Goal: Task Accomplishment & Management: Manage account settings

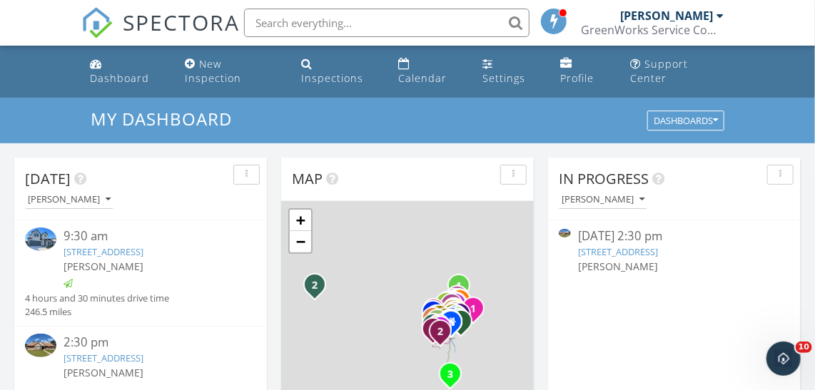
scroll to position [129, 0]
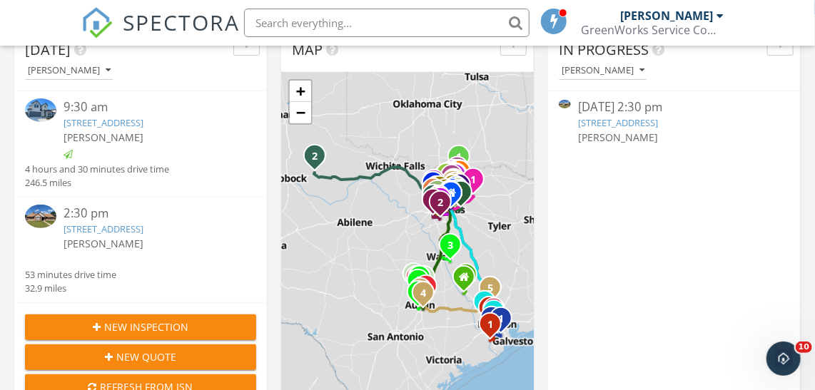
click at [45, 228] on img at bounding box center [40, 217] width 31 height 24
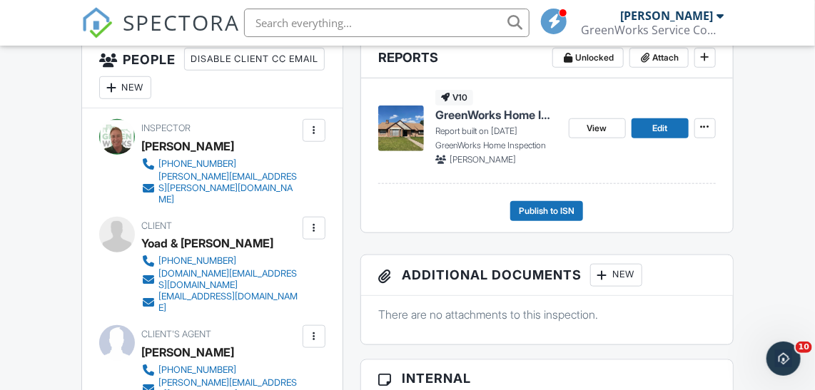
scroll to position [383, 0]
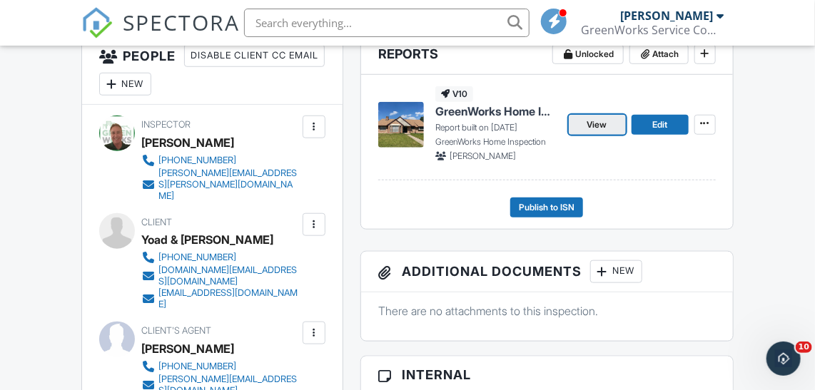
click at [606, 132] on span "View" at bounding box center [597, 125] width 20 height 14
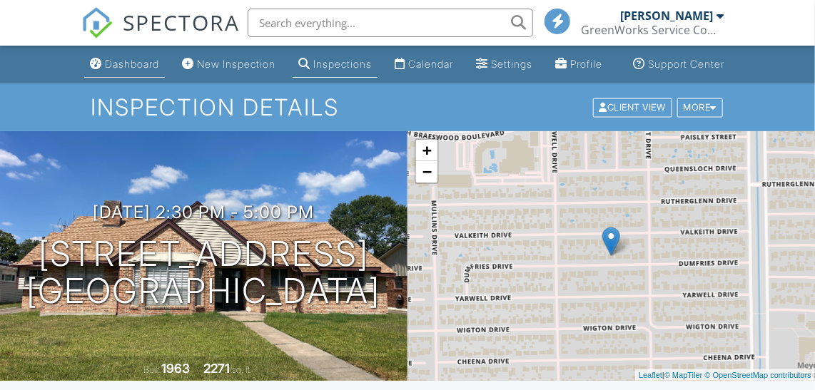
click at [136, 70] on div "Dashboard" at bounding box center [132, 64] width 54 height 12
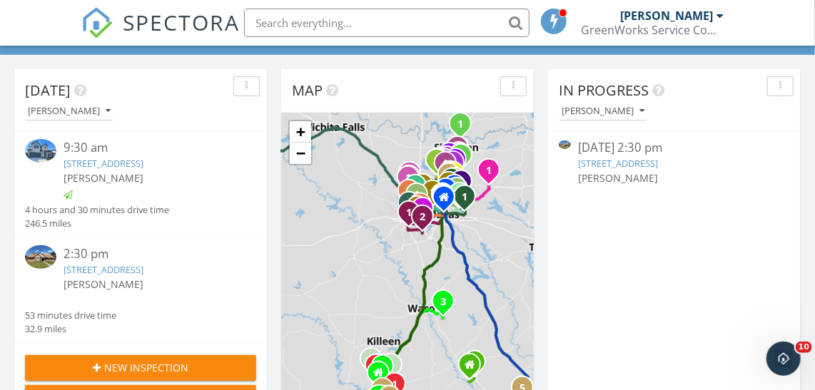
scroll to position [129, 0]
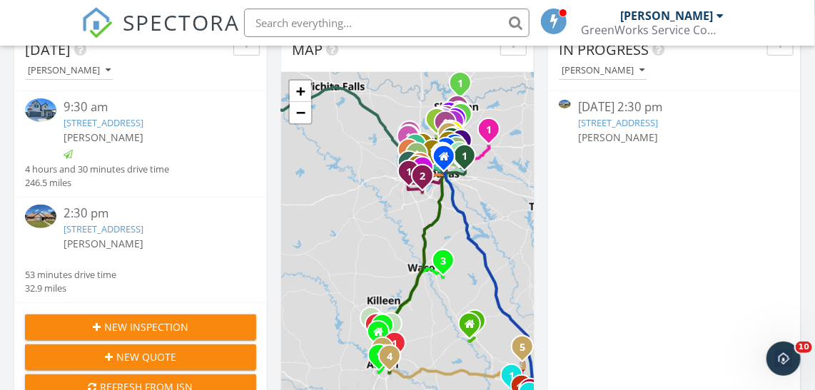
click at [50, 228] on img at bounding box center [40, 217] width 31 height 24
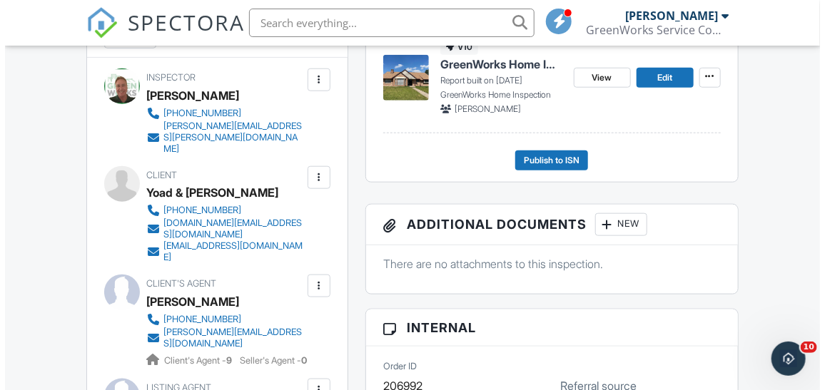
scroll to position [431, 0]
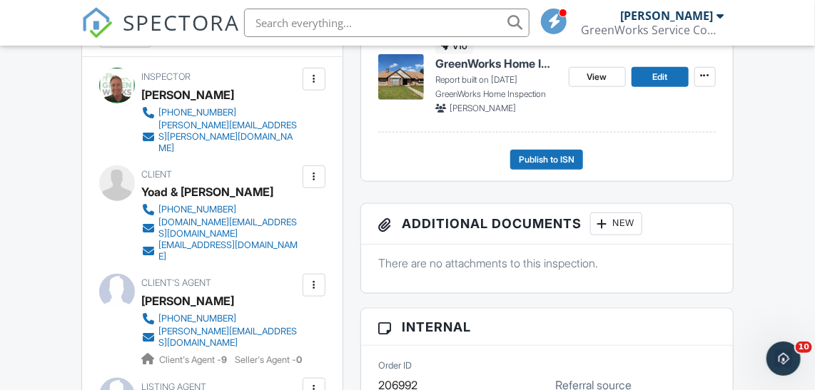
click at [313, 176] on div at bounding box center [314, 177] width 14 height 14
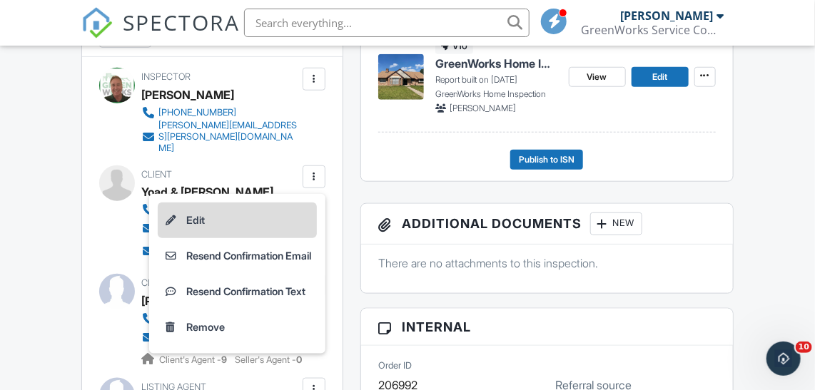
click at [181, 217] on li "Edit" at bounding box center [237, 221] width 159 height 36
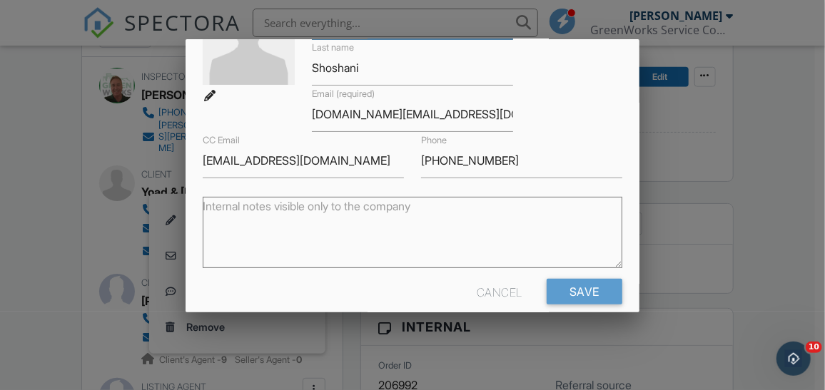
scroll to position [137, 0]
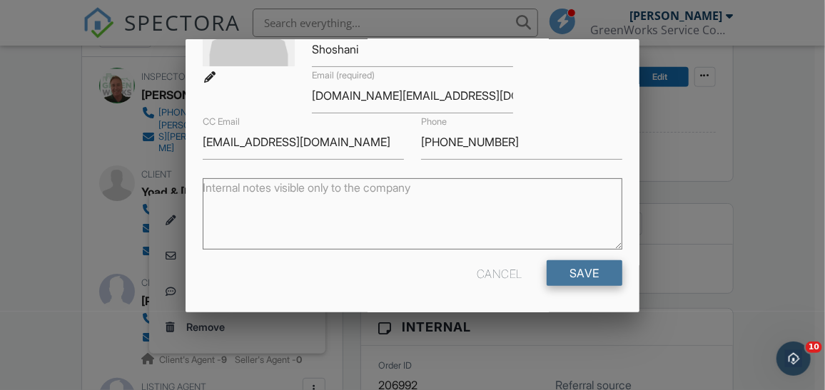
click at [583, 272] on input "Save" at bounding box center [585, 273] width 76 height 26
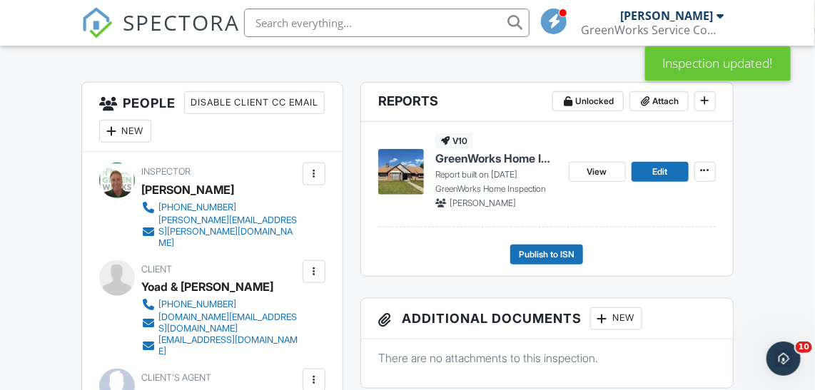
scroll to position [373, 0]
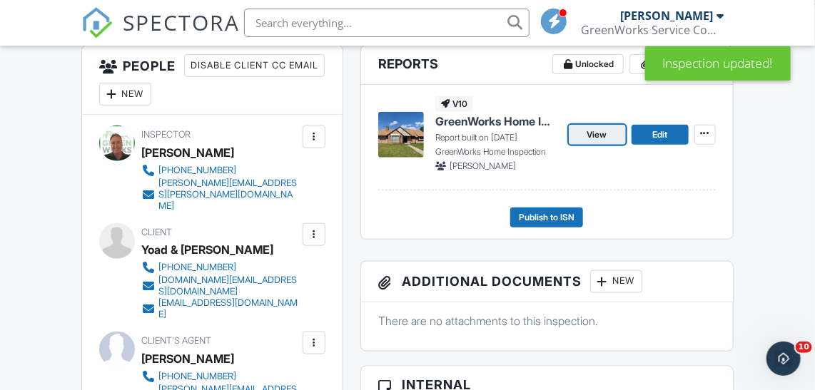
click at [590, 142] on span "View" at bounding box center [597, 135] width 20 height 14
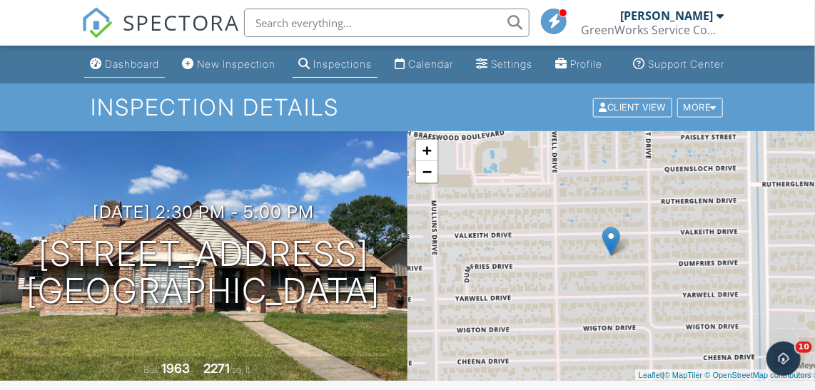
click at [105, 70] on div "Dashboard" at bounding box center [132, 64] width 54 height 12
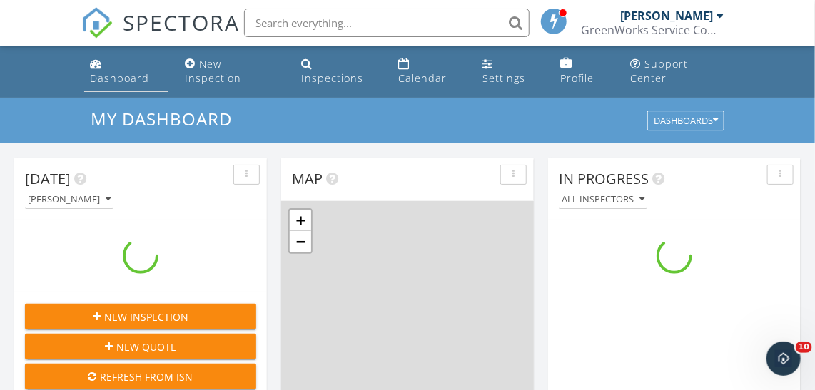
scroll to position [1319, 835]
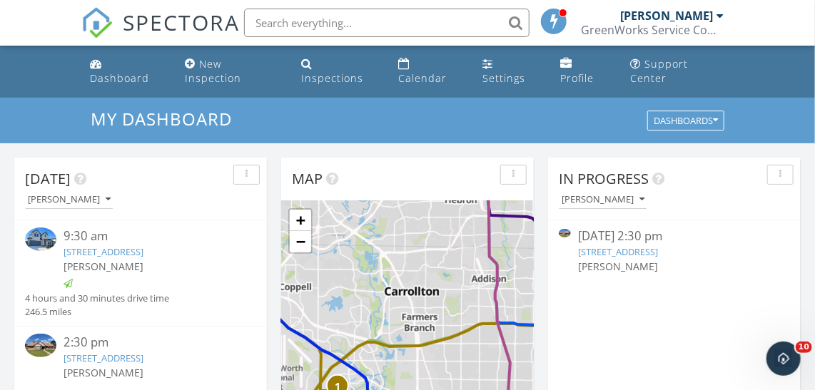
click at [50, 356] on img at bounding box center [40, 346] width 31 height 24
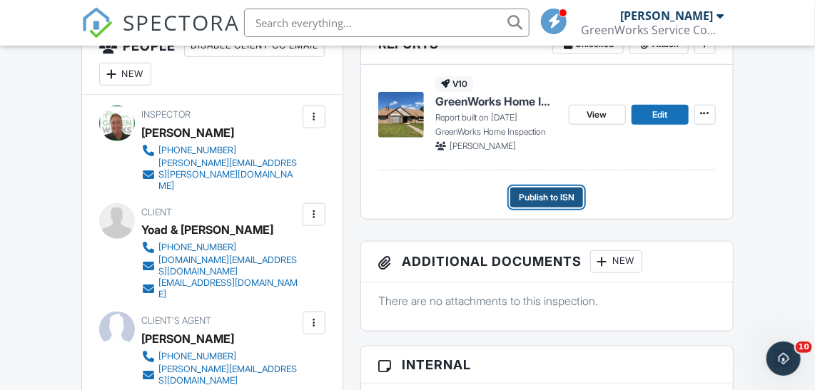
click at [570, 205] on span "Publish to ISN" at bounding box center [547, 197] width 56 height 14
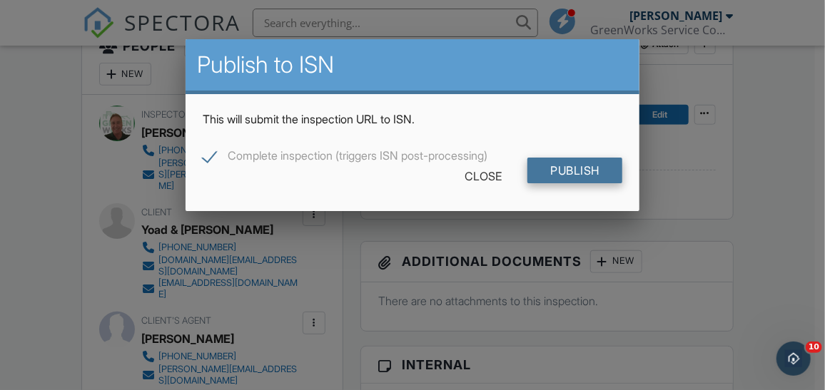
click at [578, 172] on input "Publish" at bounding box center [574, 171] width 95 height 26
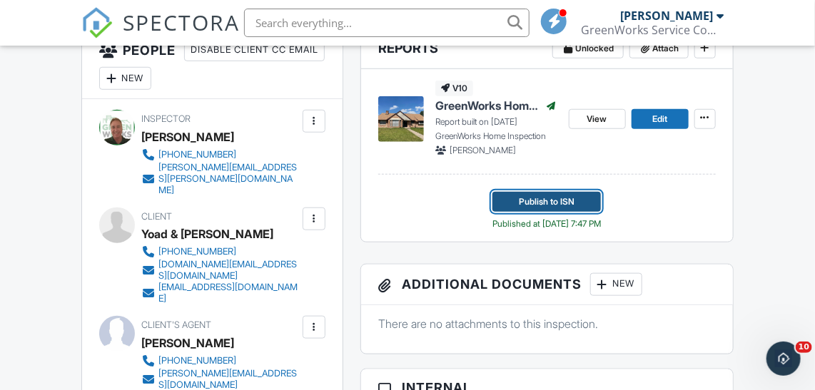
click at [533, 209] on span "Publish to ISN" at bounding box center [547, 202] width 56 height 14
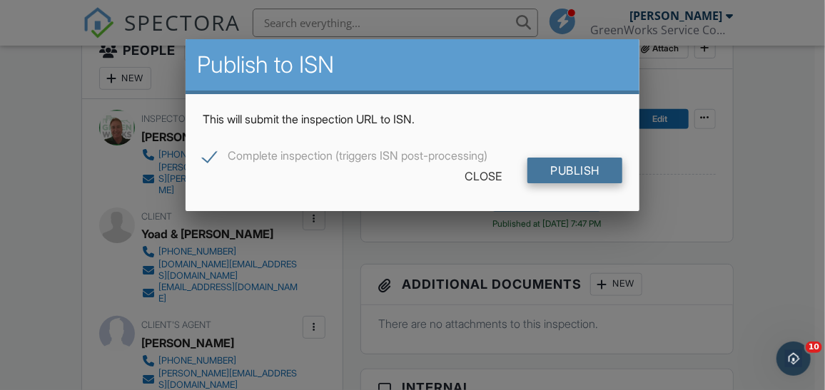
click at [565, 168] on input "Publish" at bounding box center [574, 171] width 95 height 26
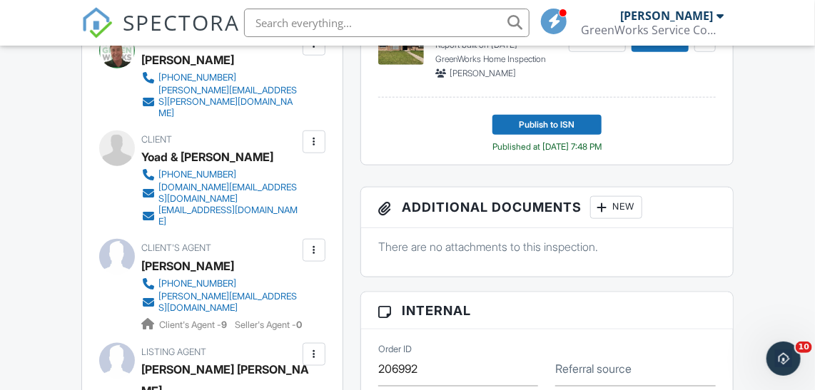
click at [313, 140] on div at bounding box center [314, 142] width 14 height 14
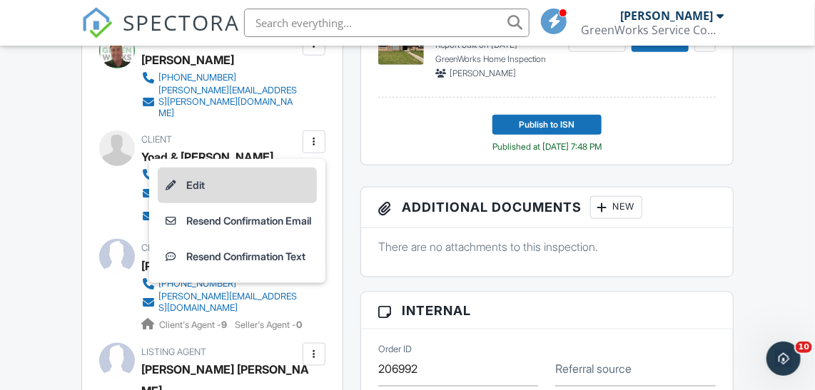
click at [195, 181] on li "Edit" at bounding box center [237, 186] width 159 height 36
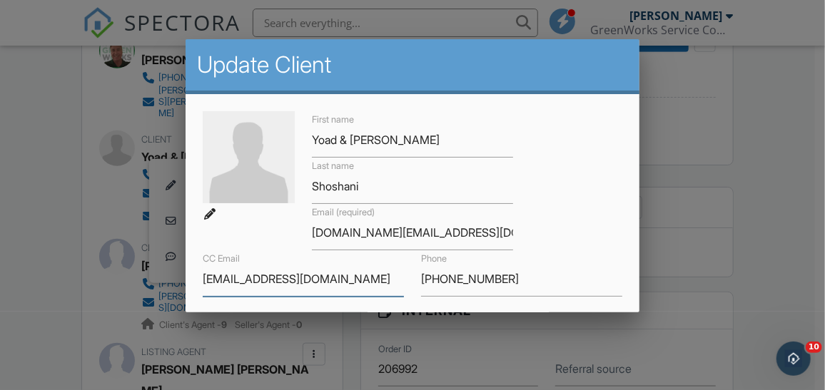
drag, startPoint x: 321, startPoint y: 276, endPoint x: 188, endPoint y: 284, distance: 133.7
click at [188, 284] on div "First name Yoad & Michal Last name Shoshani Email (required) yoad.sh@gmail.com …" at bounding box center [413, 272] width 454 height 357
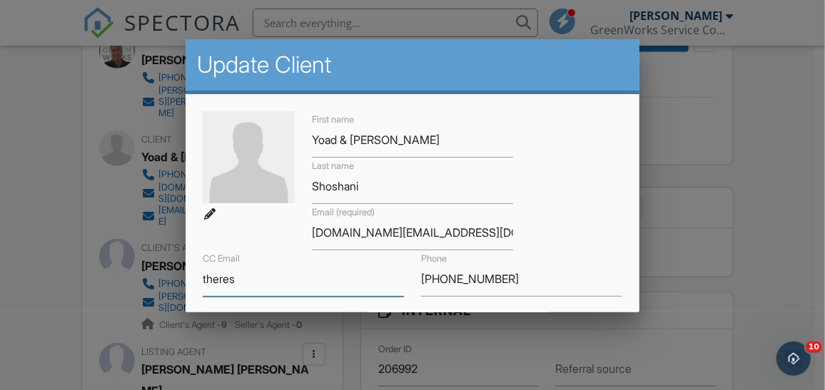
type input "[PERSON_NAME][EMAIL_ADDRESS][DOMAIN_NAME]"
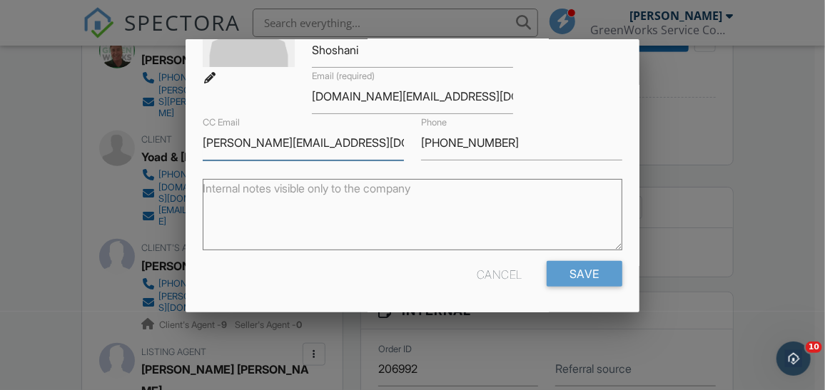
scroll to position [137, 0]
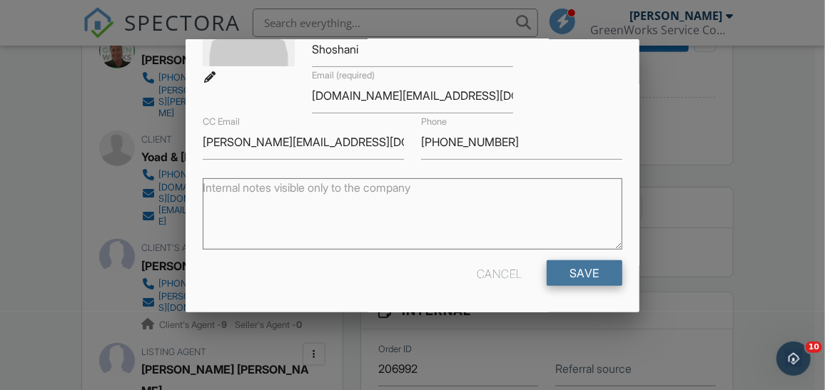
click at [599, 270] on input "Save" at bounding box center [585, 273] width 76 height 26
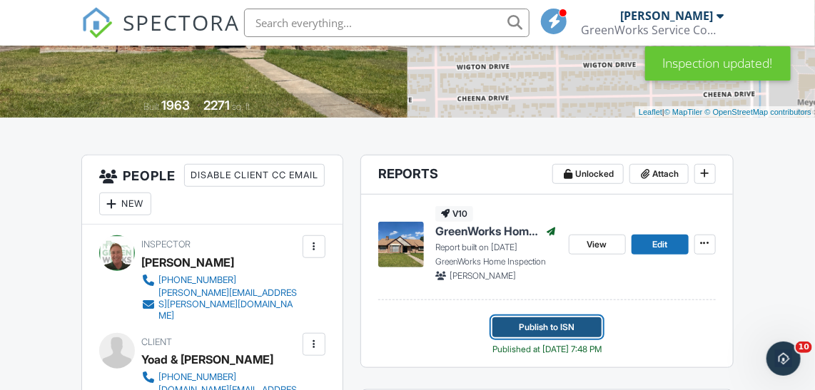
click at [574, 335] on span "Publish to ISN" at bounding box center [547, 327] width 56 height 14
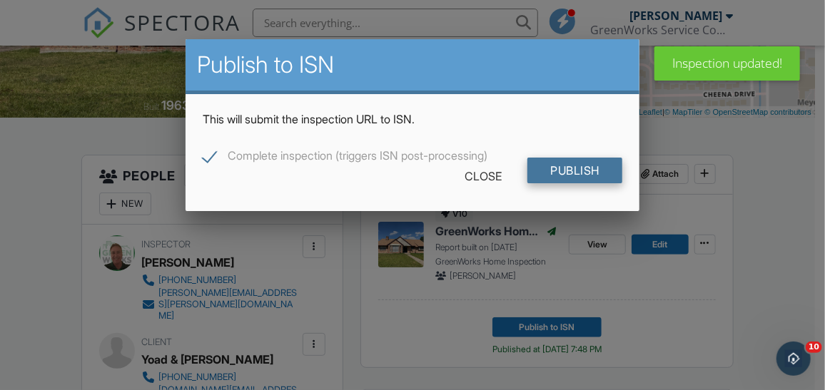
click at [616, 176] on input "Publish" at bounding box center [574, 171] width 95 height 26
